Goal: Transaction & Acquisition: Purchase product/service

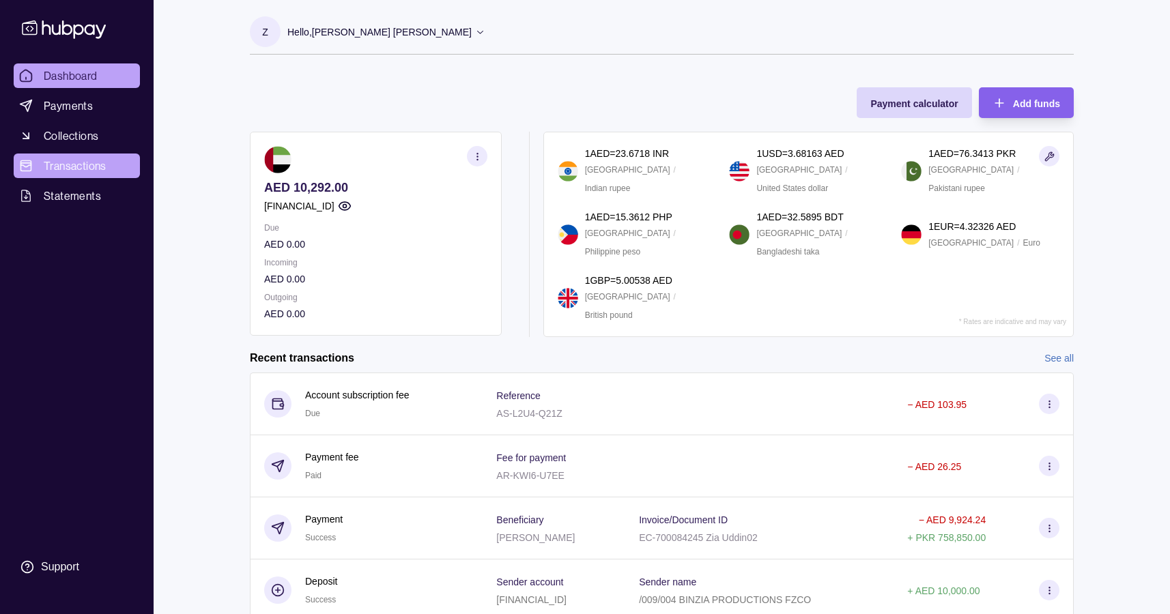
click at [62, 165] on span "Transactions" at bounding box center [75, 166] width 63 height 16
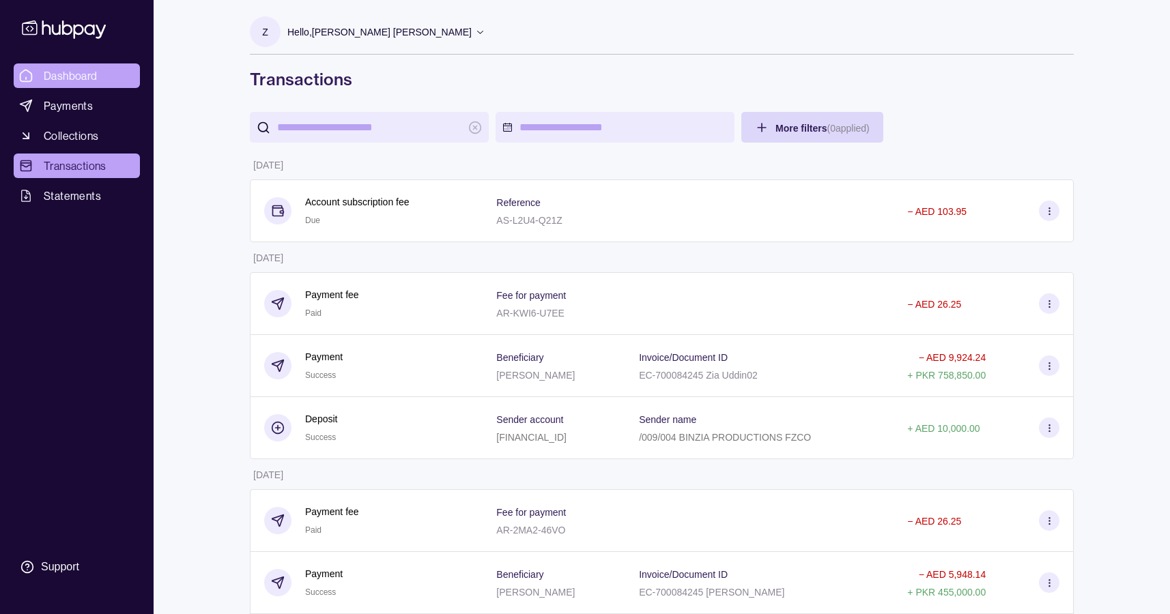
click at [88, 68] on span "Dashboard" at bounding box center [71, 76] width 54 height 16
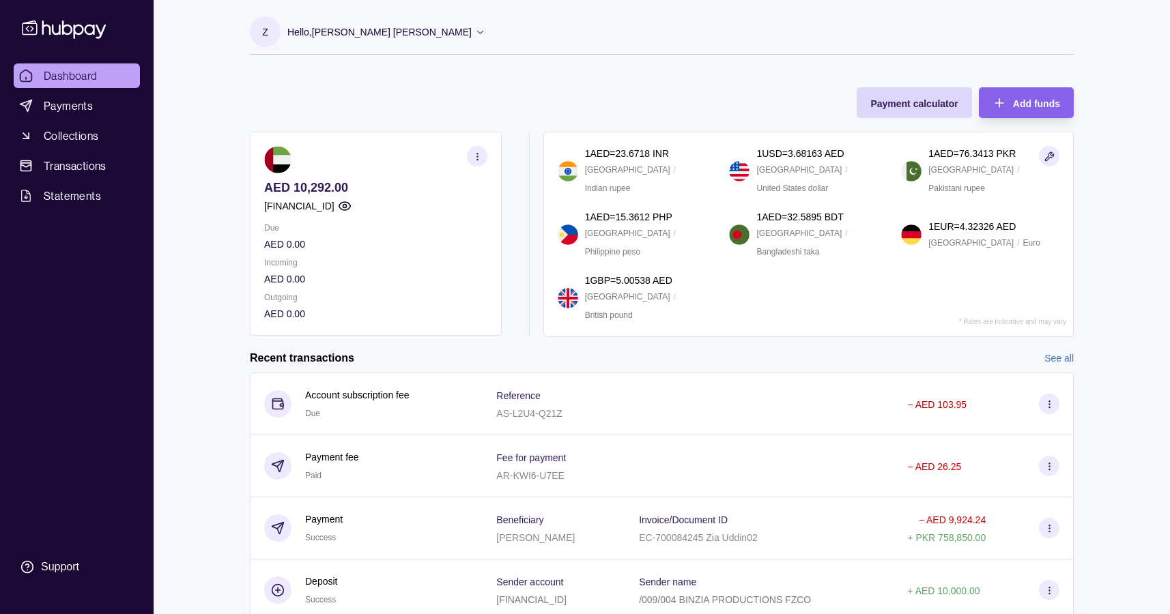
click at [475, 35] on icon at bounding box center [480, 32] width 10 height 10
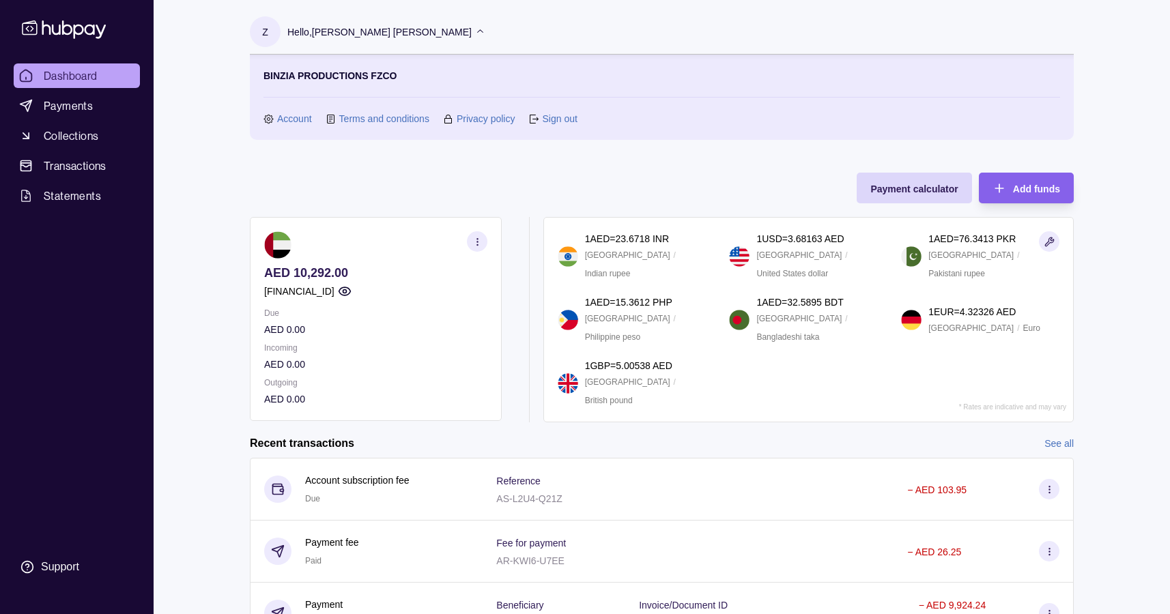
click at [299, 117] on link "Account" at bounding box center [294, 118] width 35 height 15
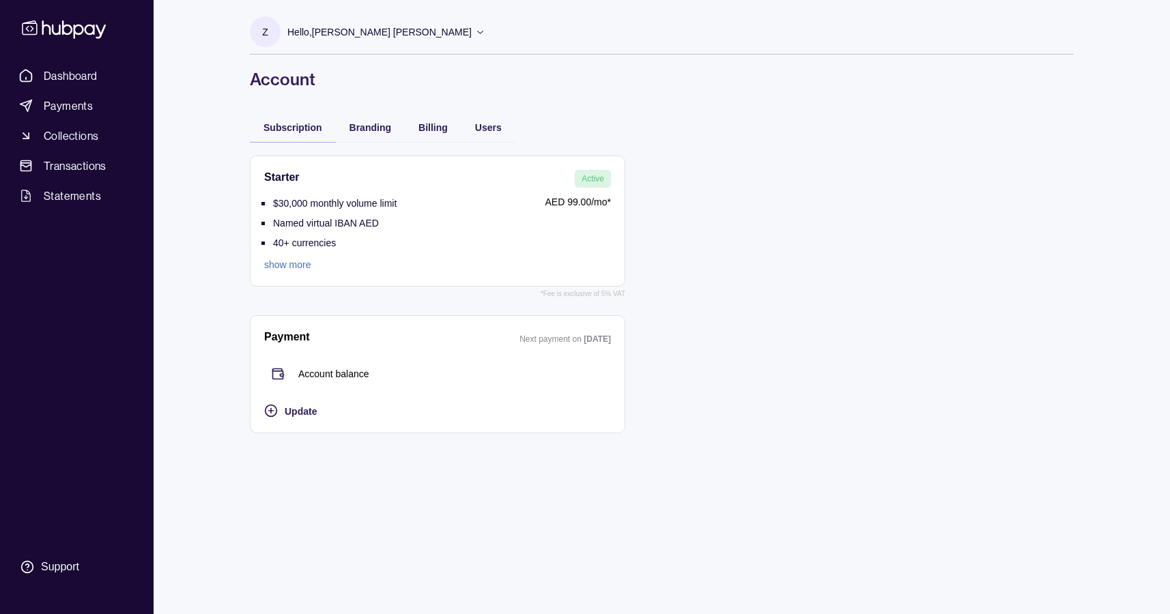
click at [304, 263] on link "show more" at bounding box center [330, 264] width 132 height 15
click at [365, 128] on span "Branding" at bounding box center [370, 127] width 42 height 11
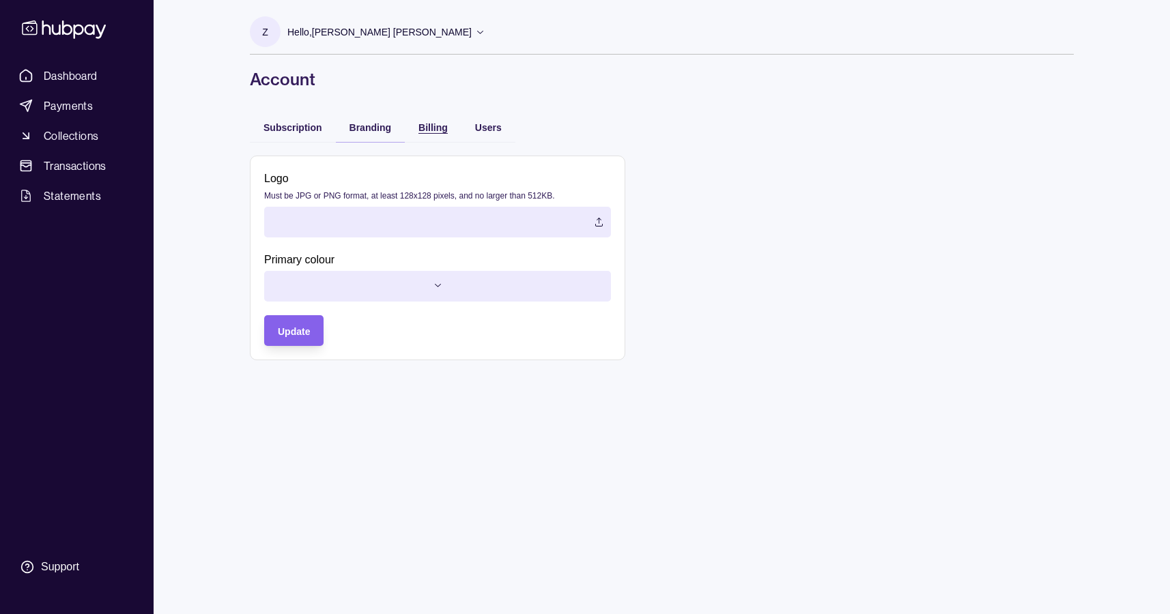
click at [437, 125] on span "Billing" at bounding box center [432, 127] width 29 height 11
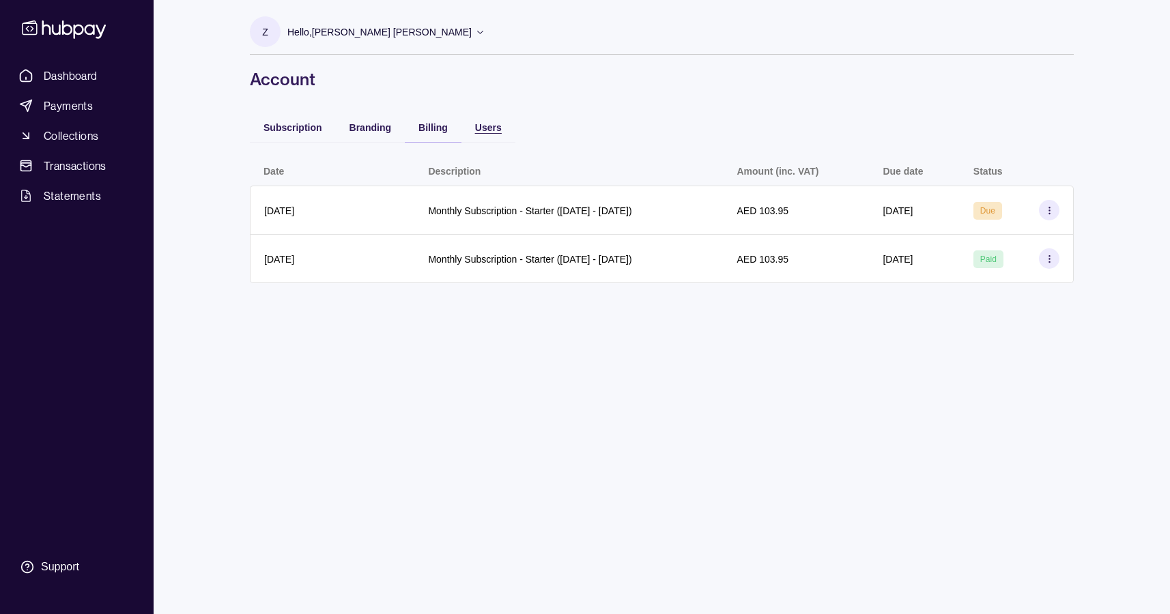
click at [475, 126] on span "Users" at bounding box center [488, 127] width 27 height 11
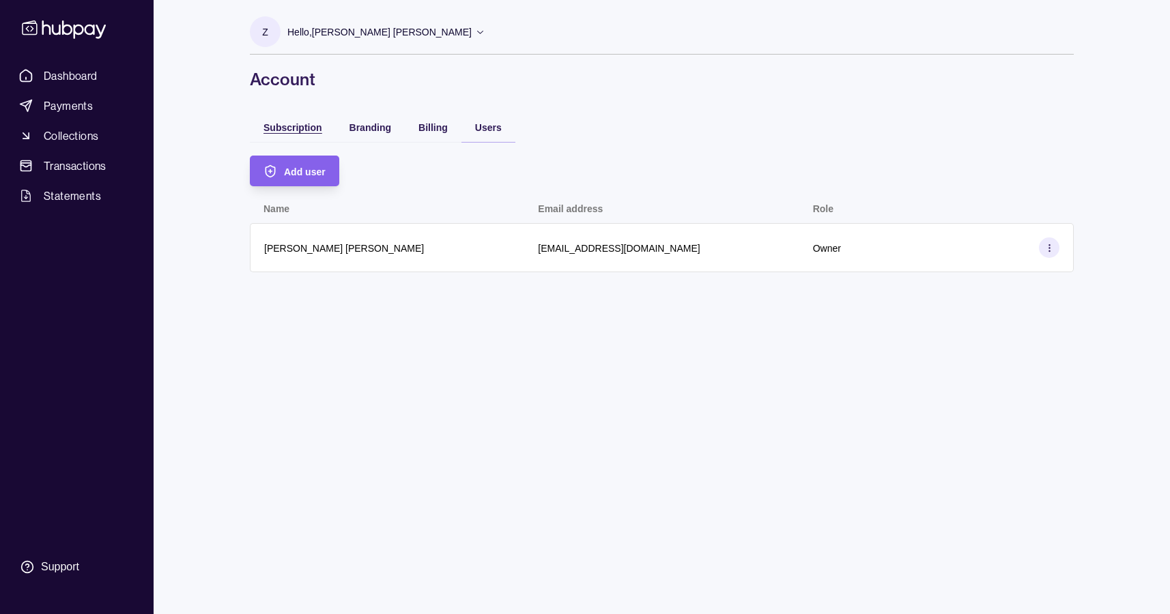
click at [295, 127] on span "Subscription" at bounding box center [292, 127] width 59 height 11
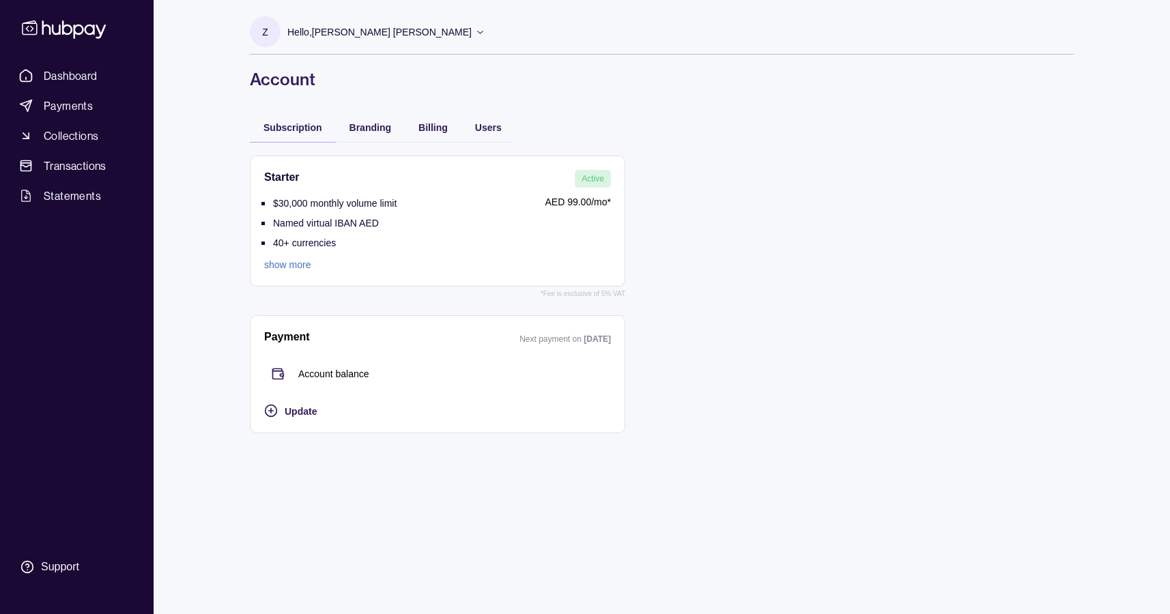
click at [475, 34] on icon at bounding box center [480, 32] width 10 height 10
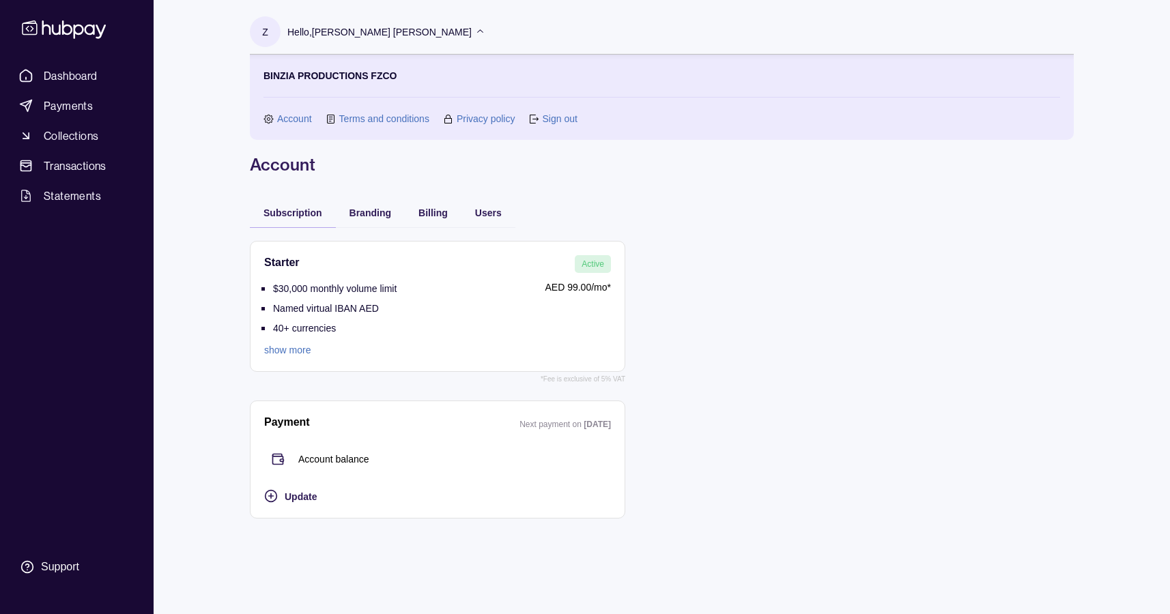
click at [384, 116] on link "Terms and conditions" at bounding box center [384, 118] width 90 height 15
click at [313, 352] on link "show more" at bounding box center [330, 350] width 132 height 15
click at [86, 197] on span "Statements" at bounding box center [72, 196] width 57 height 16
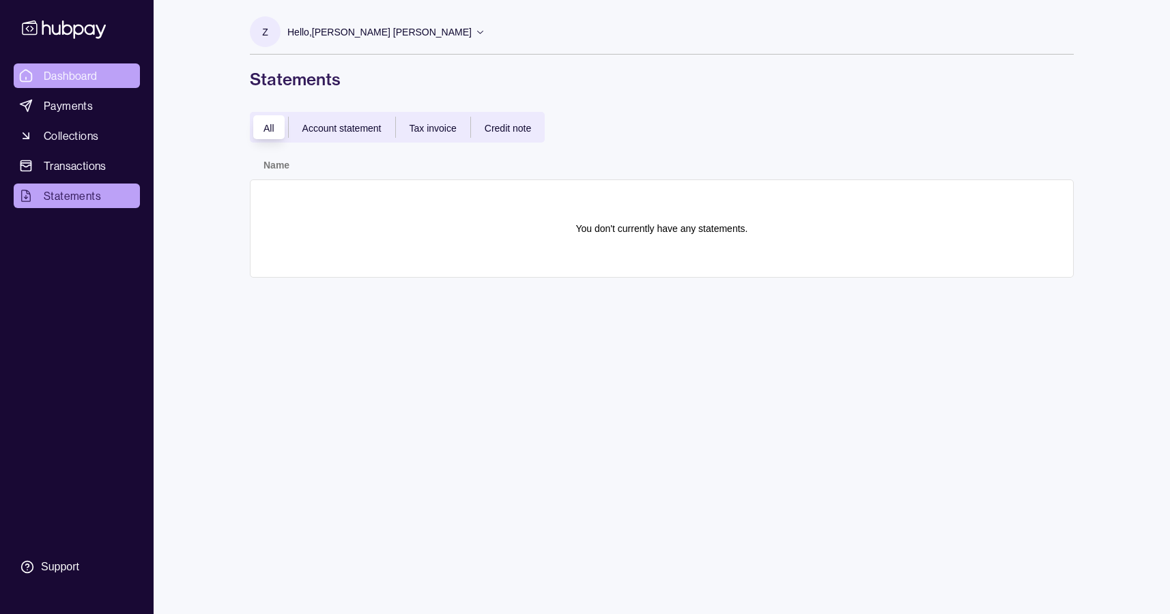
click at [66, 78] on span "Dashboard" at bounding box center [71, 76] width 54 height 16
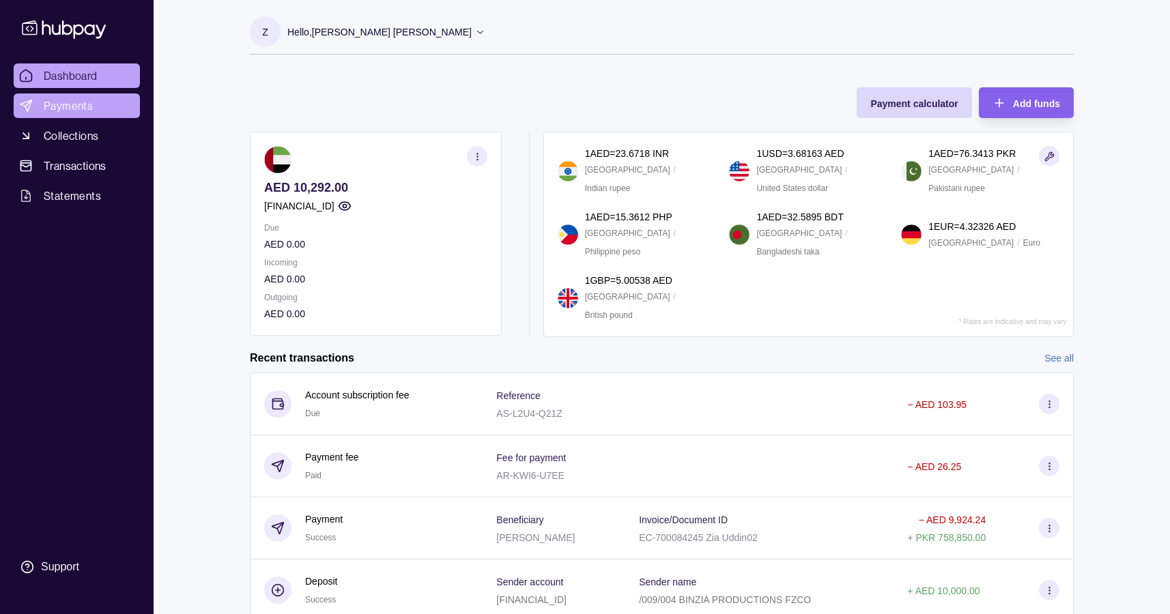
click at [78, 104] on span "Payments" at bounding box center [68, 106] width 49 height 16
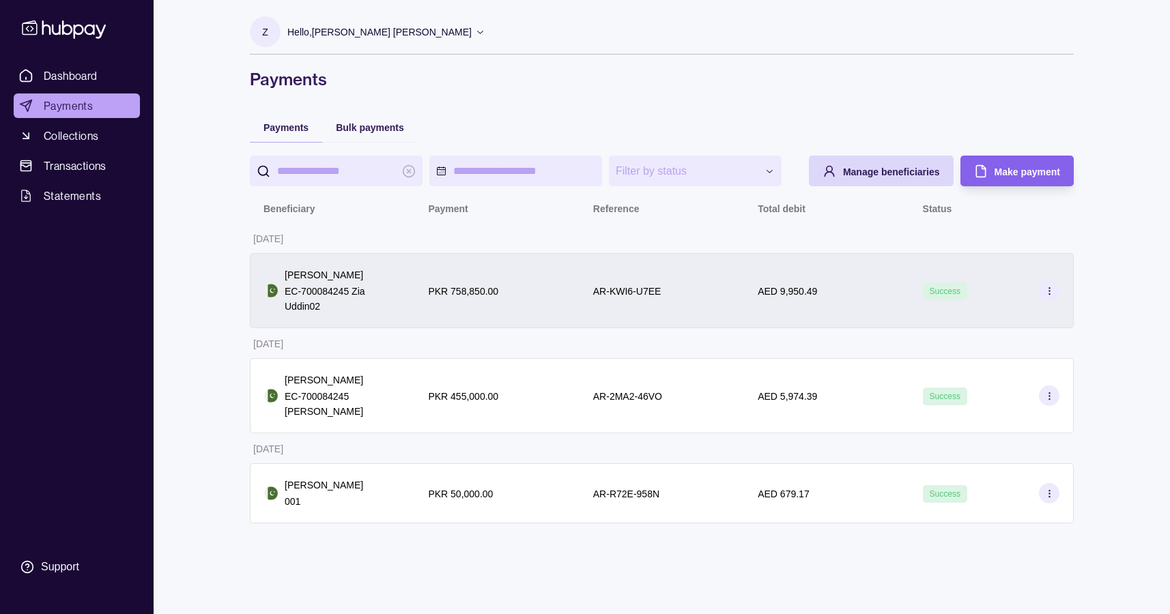
click at [635, 289] on p "AR-KWI6-U7EE" at bounding box center [627, 291] width 68 height 11
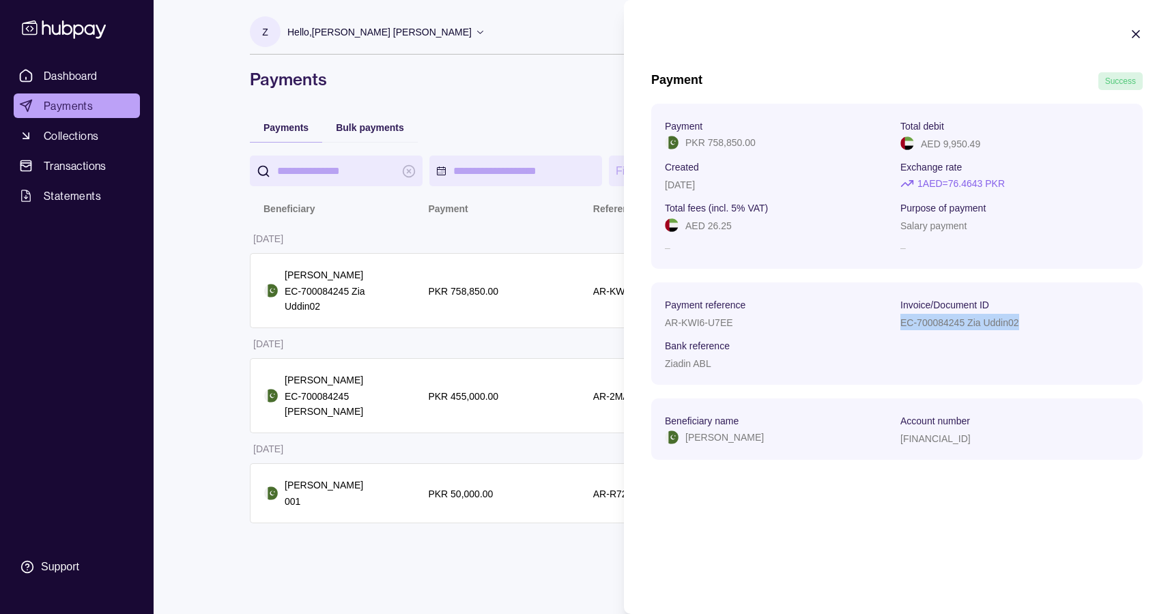
drag, startPoint x: 901, startPoint y: 323, endPoint x: 1038, endPoint y: 323, distance: 136.5
click at [1038, 323] on div "EC-700084245 Zia Uddin02" at bounding box center [1014, 322] width 229 height 16
copy p "EC-700084245 Zia Uddin02"
click at [605, 107] on html "**********" at bounding box center [585, 307] width 1170 height 614
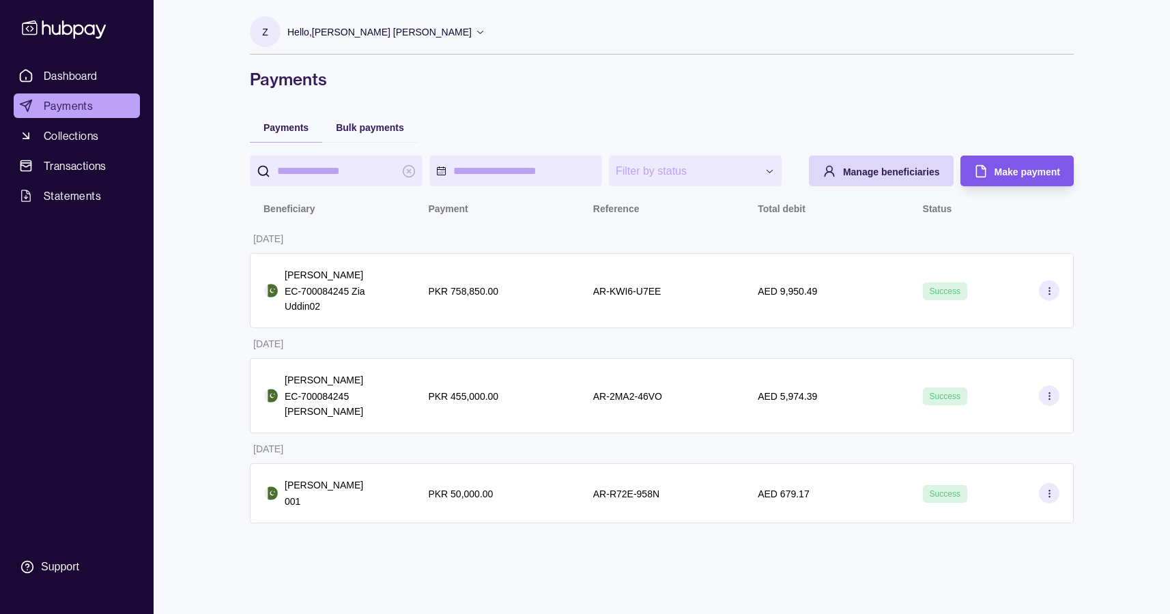
click at [999, 173] on span "Make payment" at bounding box center [1027, 172] width 66 height 11
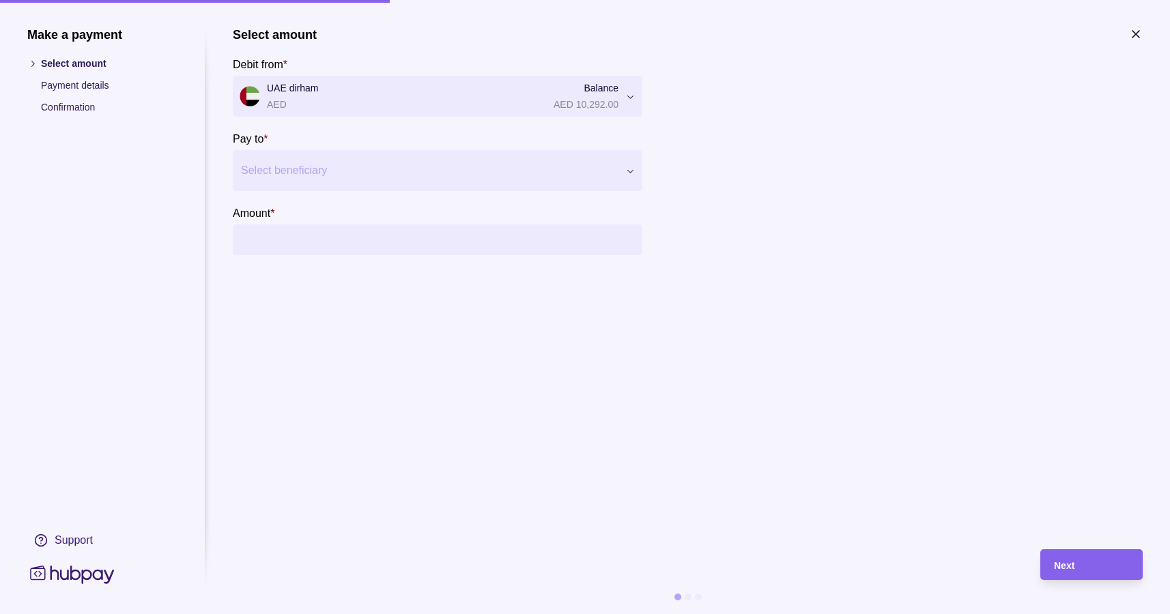
click at [383, 176] on div at bounding box center [429, 170] width 376 height 19
click at [325, 251] on p "[FINANCIAL_ID]" at bounding box center [307, 255] width 78 height 15
click at [315, 238] on input "Amount *" at bounding box center [451, 240] width 368 height 31
click at [316, 245] on input "Amount *" at bounding box center [451, 240] width 368 height 31
click at [91, 38] on h1 "Make a payment" at bounding box center [102, 34] width 150 height 15
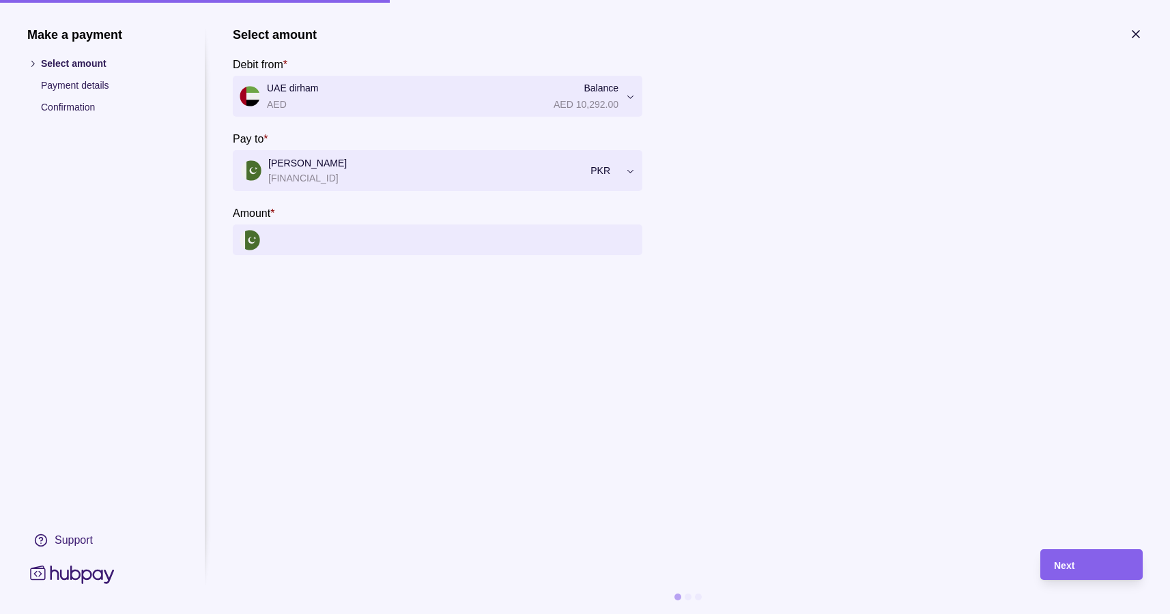
click at [88, 570] on icon at bounding box center [72, 575] width 84 height 18
click at [85, 577] on icon at bounding box center [72, 574] width 90 height 25
click at [72, 35] on h1 "Make a payment" at bounding box center [102, 34] width 150 height 15
click at [84, 60] on p "Select amount" at bounding box center [109, 63] width 136 height 15
click at [80, 90] on p "Payment details" at bounding box center [109, 85] width 136 height 15
